Goal: Check status: Check status

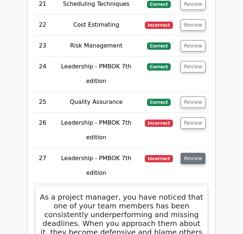
click at [192, 153] on button "Review" at bounding box center [193, 158] width 25 height 11
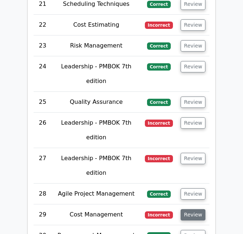
click at [194, 209] on button "Review" at bounding box center [193, 214] width 25 height 11
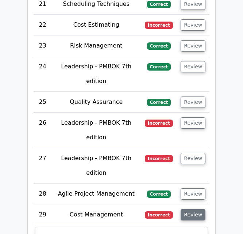
click at [199, 209] on button "Review" at bounding box center [193, 214] width 25 height 11
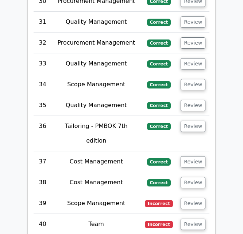
scroll to position [2691, 0]
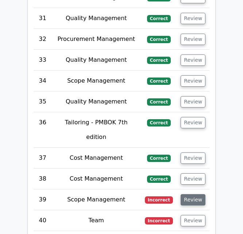
click at [197, 194] on button "Review" at bounding box center [193, 199] width 25 height 11
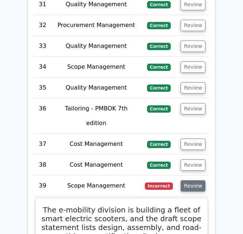
scroll to position [2706, 0]
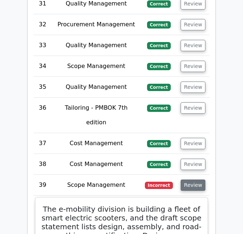
click at [196, 180] on button "Review" at bounding box center [193, 185] width 25 height 11
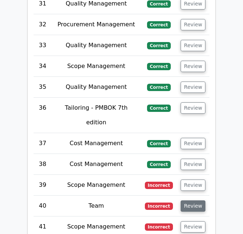
click at [190, 200] on button "Review" at bounding box center [193, 205] width 25 height 11
